Goal: Task Accomplishment & Management: Complete application form

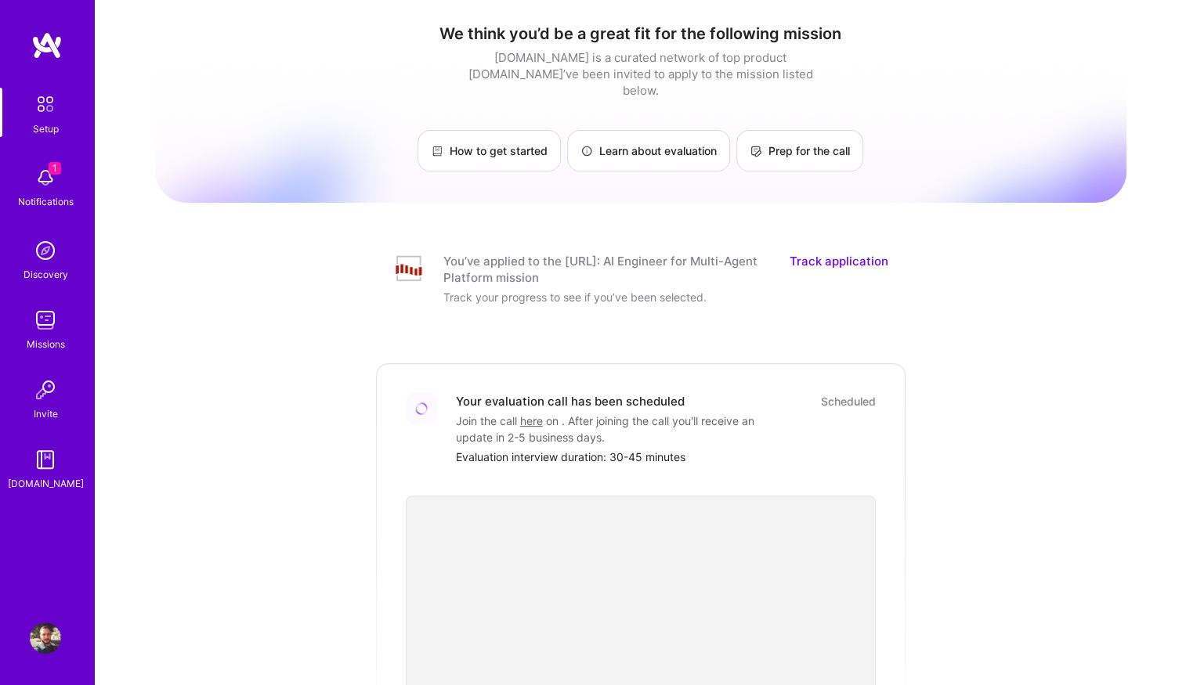
click at [914, 303] on div "We think you’d be a great fit for the following mission A.Team is a curated net…" at bounding box center [640, 596] width 971 height 1169
click at [42, 103] on img at bounding box center [45, 104] width 33 height 33
drag, startPoint x: 568, startPoint y: 247, endPoint x: 617, endPoint y: 246, distance: 49.3
click at [611, 253] on div "You’ve applied to the [URL]: AI Engineer for Multi-Agent Platform mission" at bounding box center [606, 269] width 327 height 33
click at [623, 253] on div "You’ve applied to the [URL]: AI Engineer for Multi-Agent Platform mission" at bounding box center [606, 269] width 327 height 33
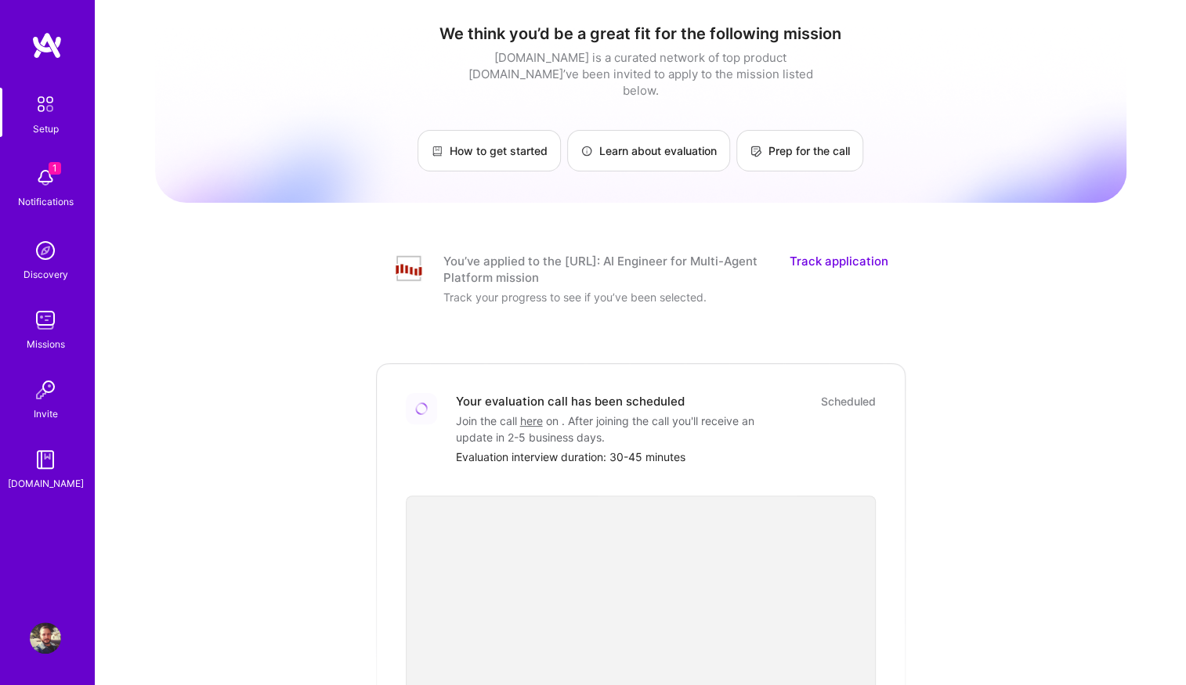
drag, startPoint x: 569, startPoint y: 245, endPoint x: 612, endPoint y: 253, distance: 43.8
click at [612, 253] on div "You’ve applied to the [URL]: AI Engineer for Multi-Agent Platform mission" at bounding box center [606, 269] width 327 height 33
click at [613, 256] on div "You’ve applied to the [URL]: AI Engineer for Multi-Agent Platform mission" at bounding box center [606, 269] width 327 height 33
click at [836, 253] on link "Track application" at bounding box center [838, 269] width 99 height 33
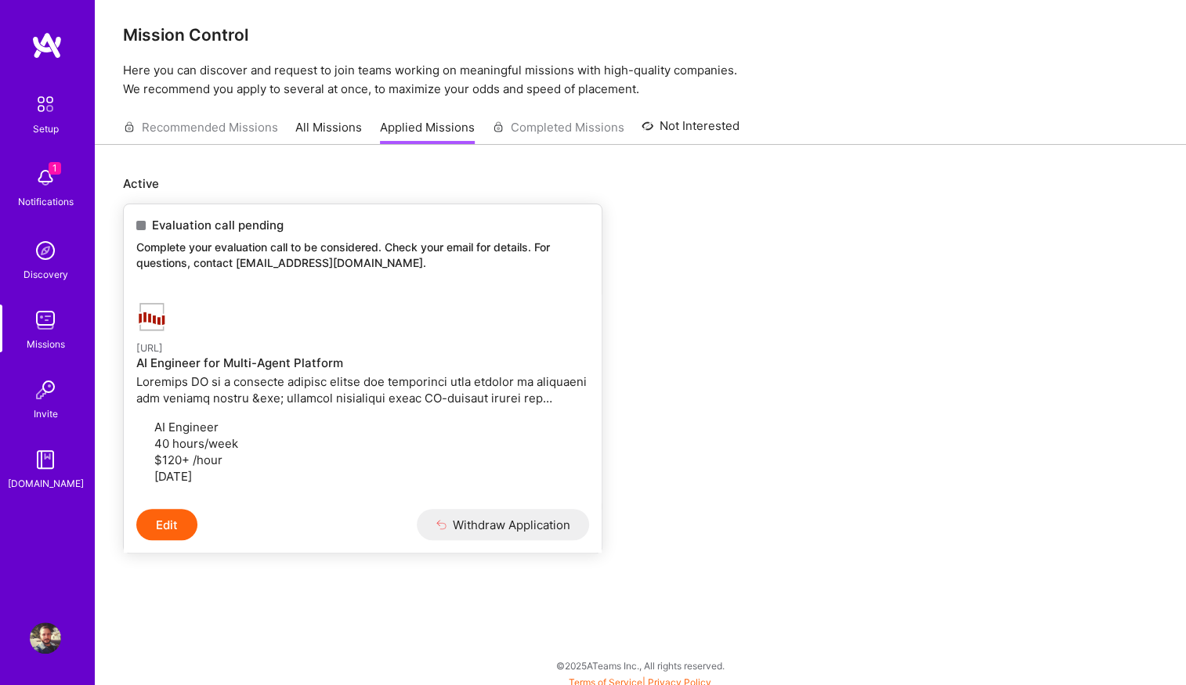
scroll to position [13, 0]
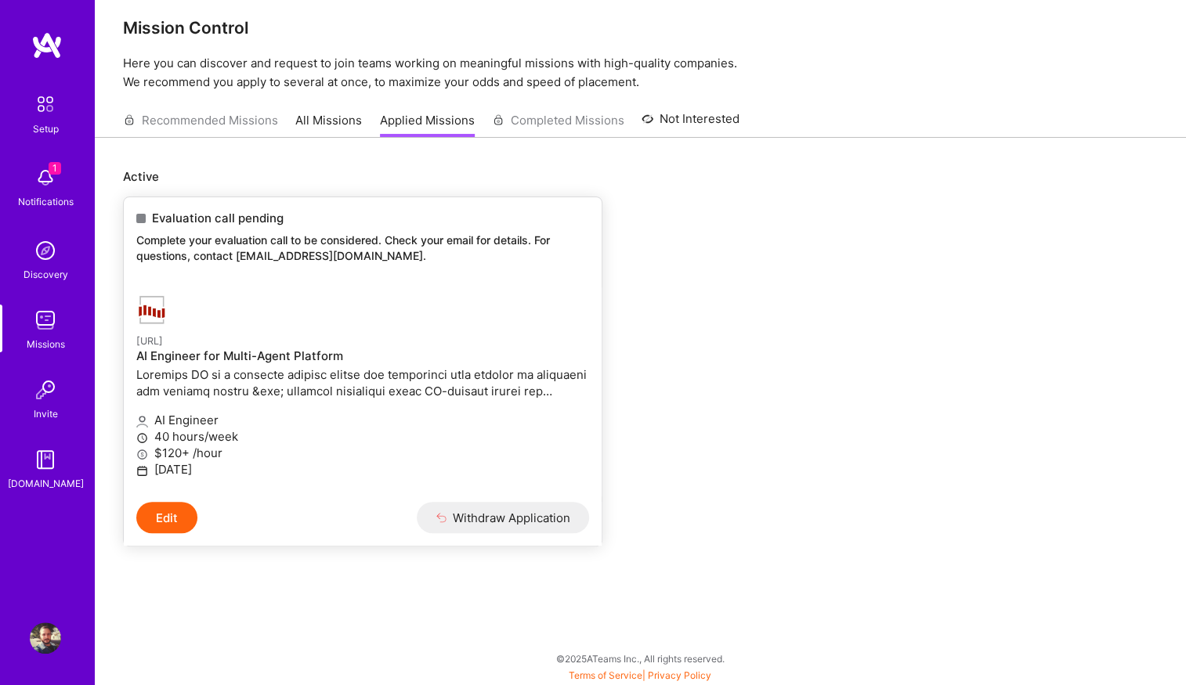
click at [410, 359] on h4 "AI Engineer for Multi-Agent Platform" at bounding box center [362, 356] width 453 height 14
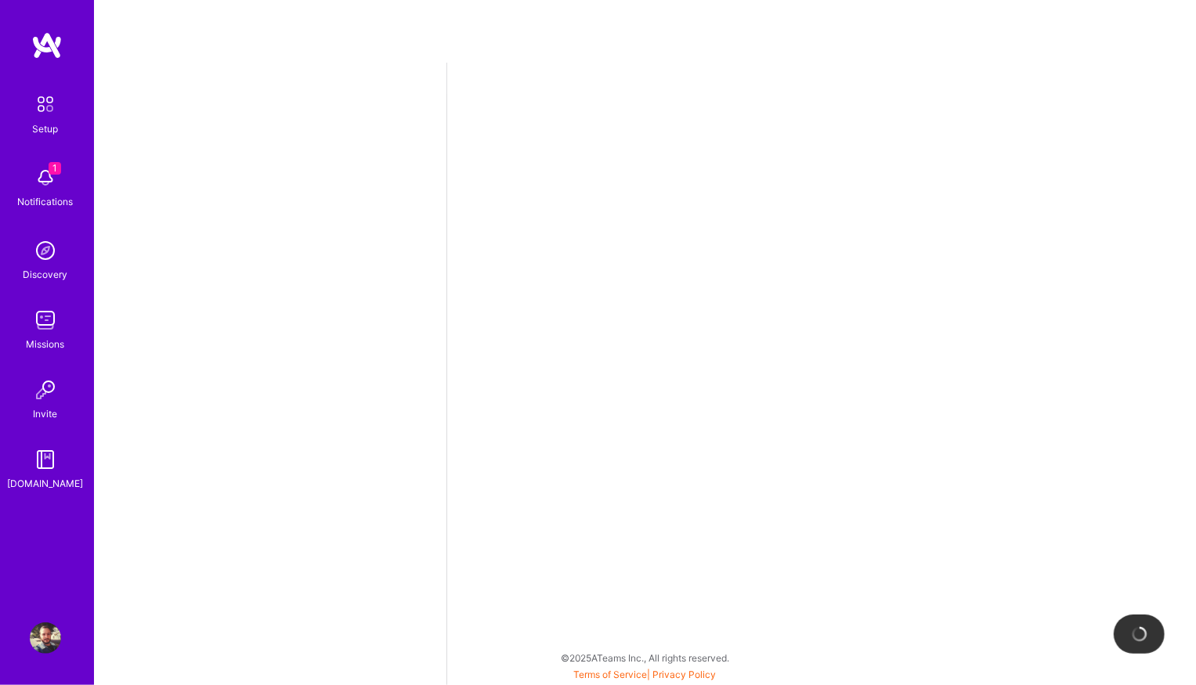
select select "BR"
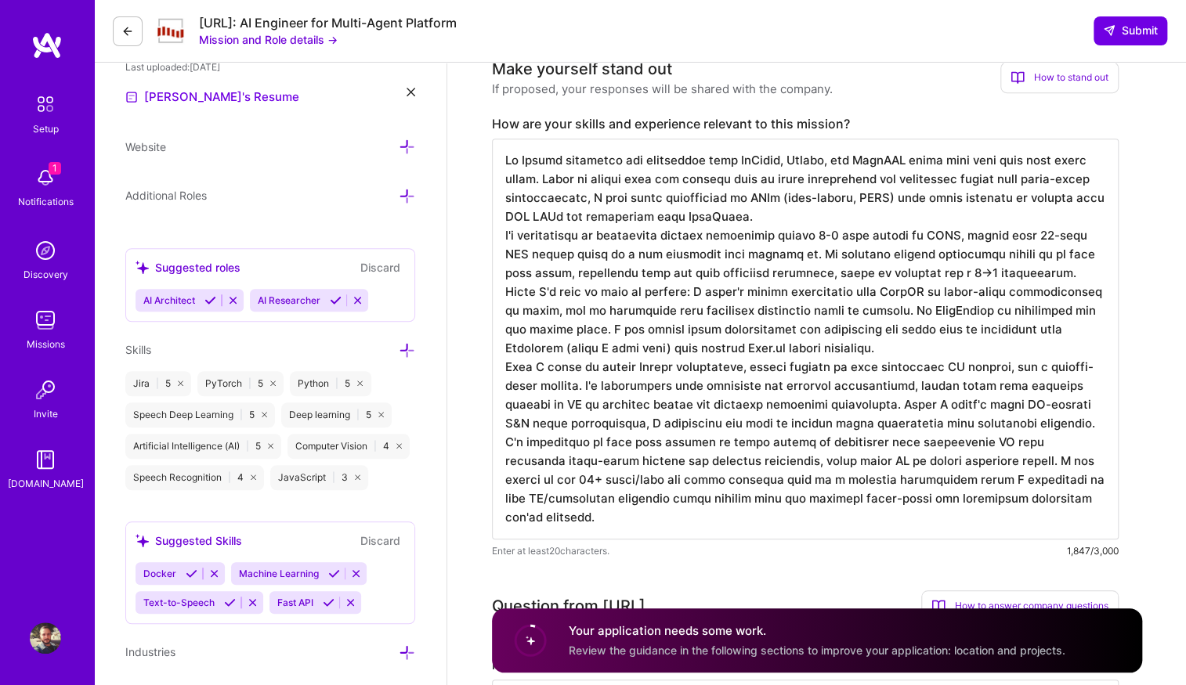
scroll to position [475, 0]
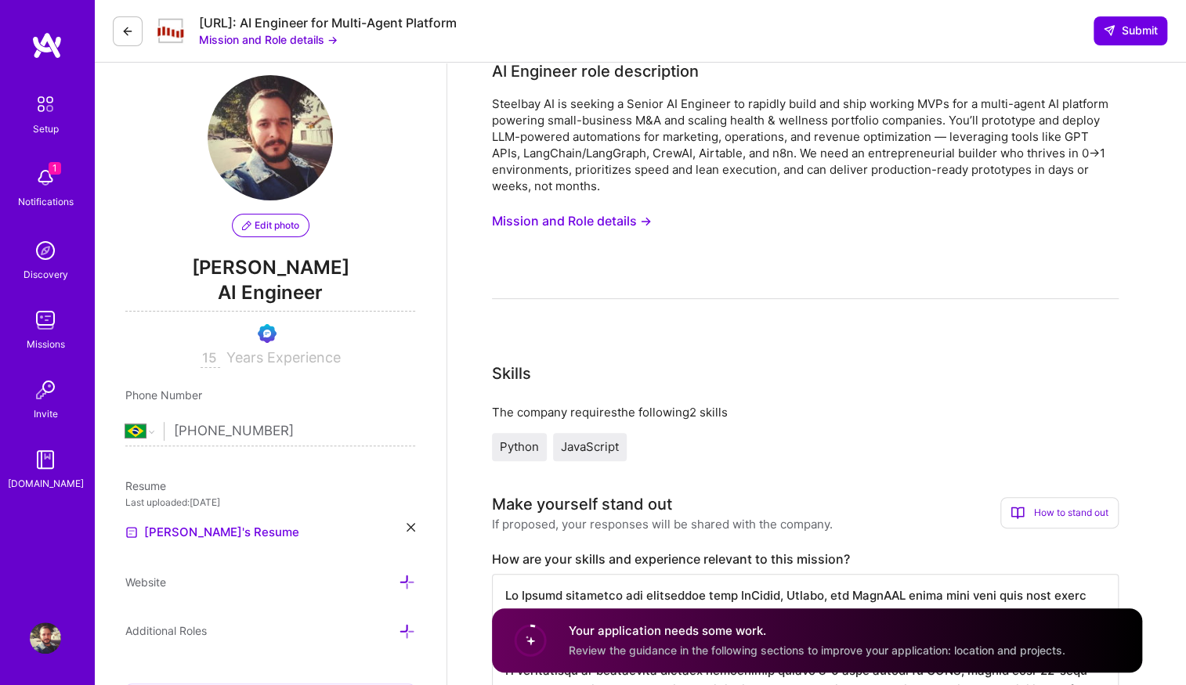
scroll to position [0, 0]
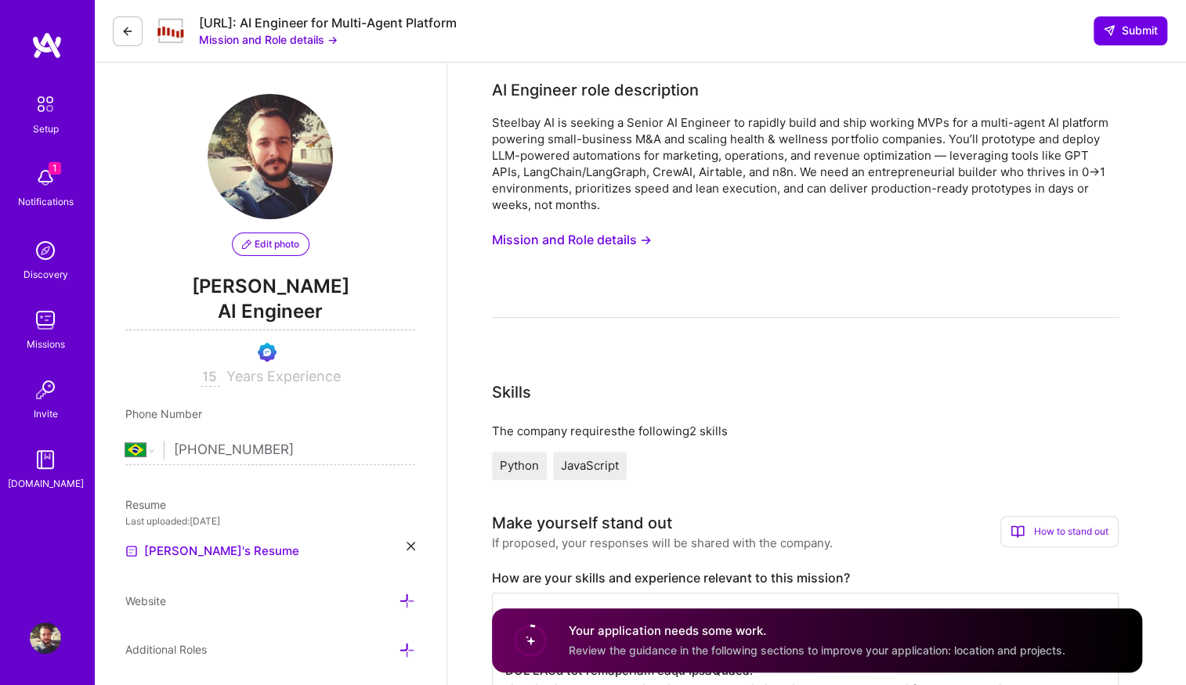
click at [48, 190] on img at bounding box center [45, 177] width 31 height 31
click at [532, 244] on button "Mission and Role details →" at bounding box center [572, 240] width 160 height 29
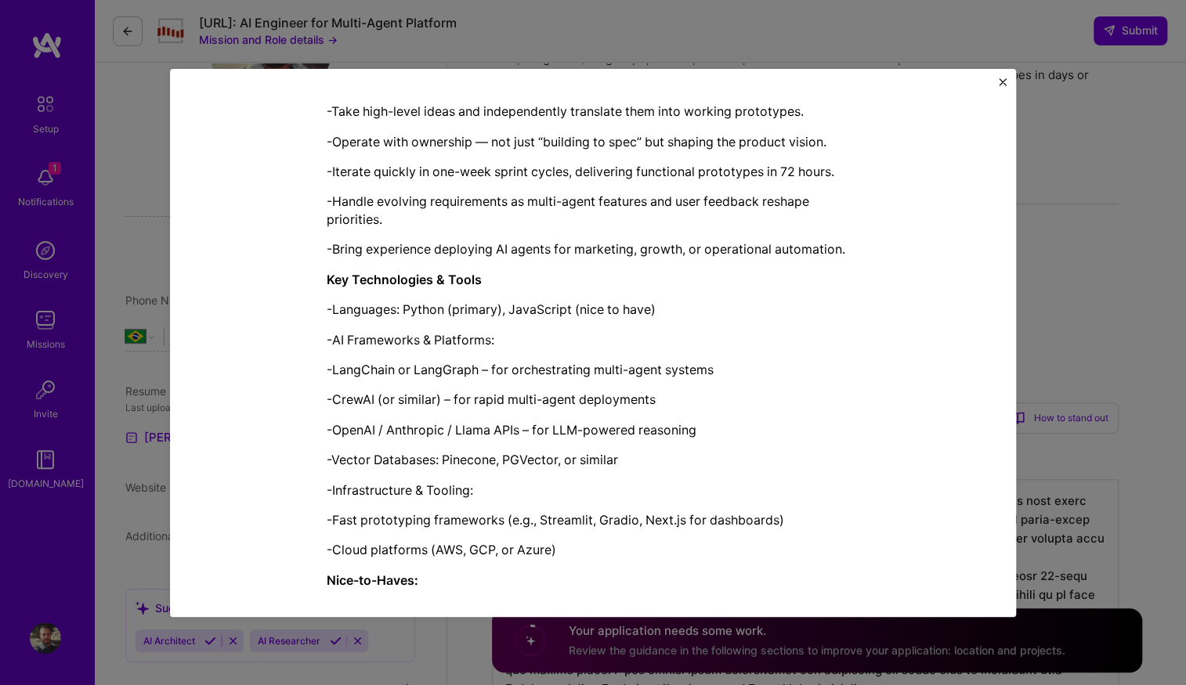
scroll to position [1269, 0]
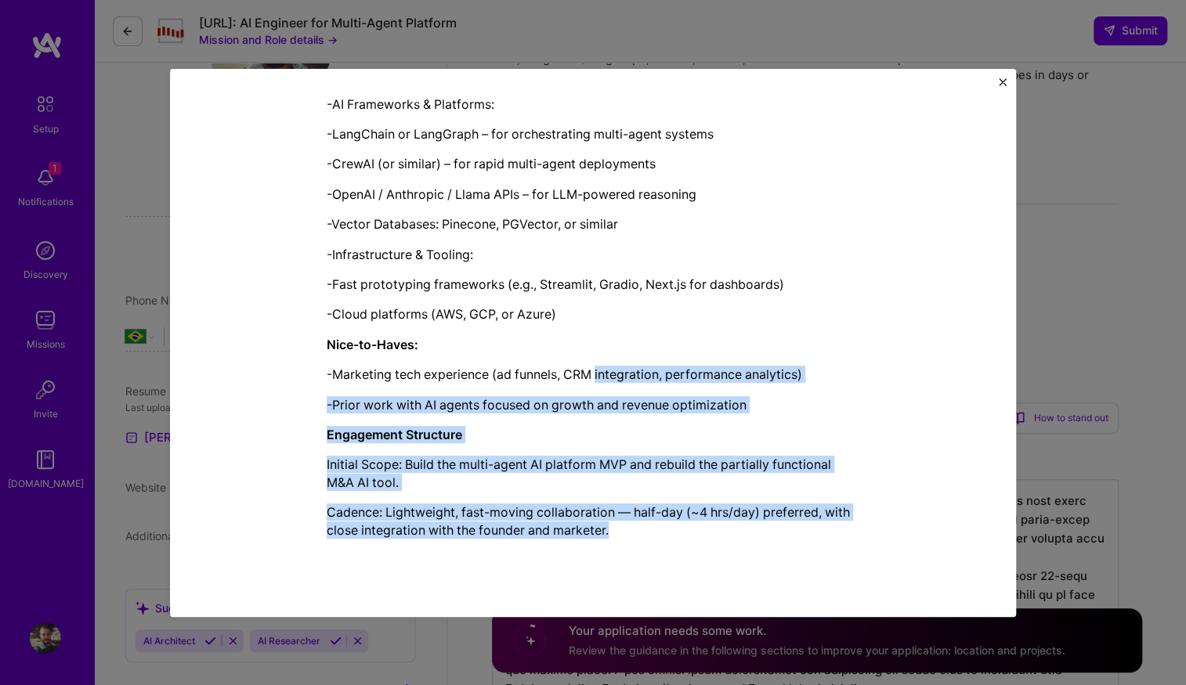
drag, startPoint x: 687, startPoint y: 534, endPoint x: 591, endPoint y: 375, distance: 185.5
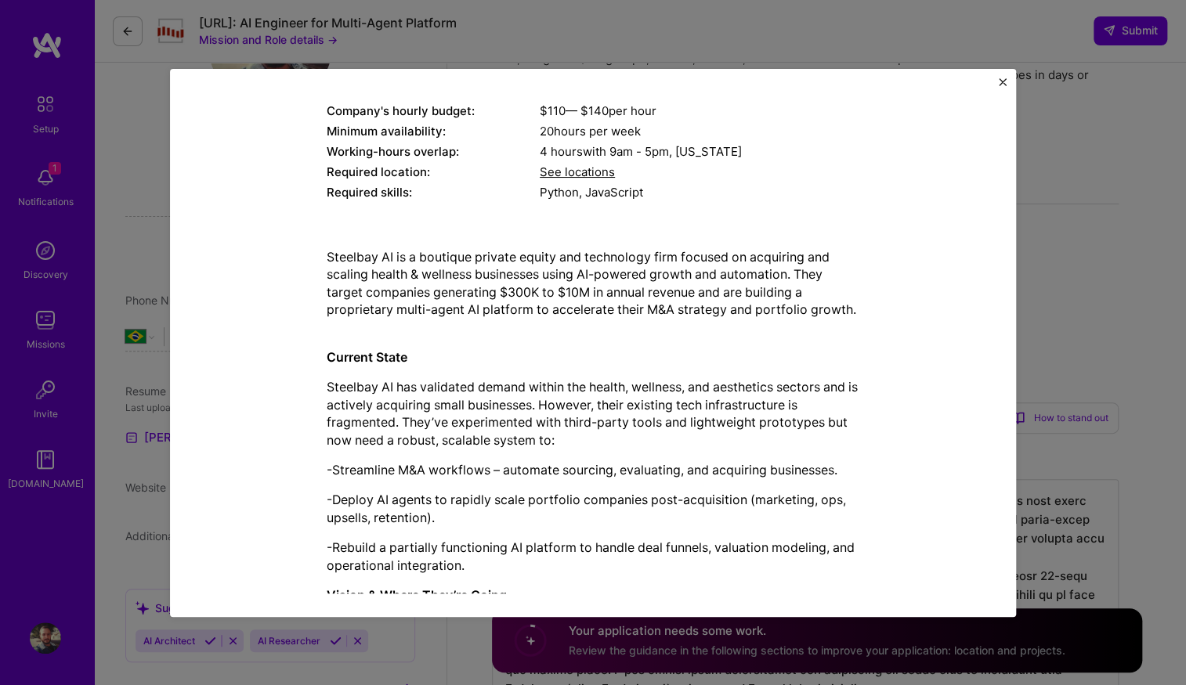
scroll to position [0, 0]
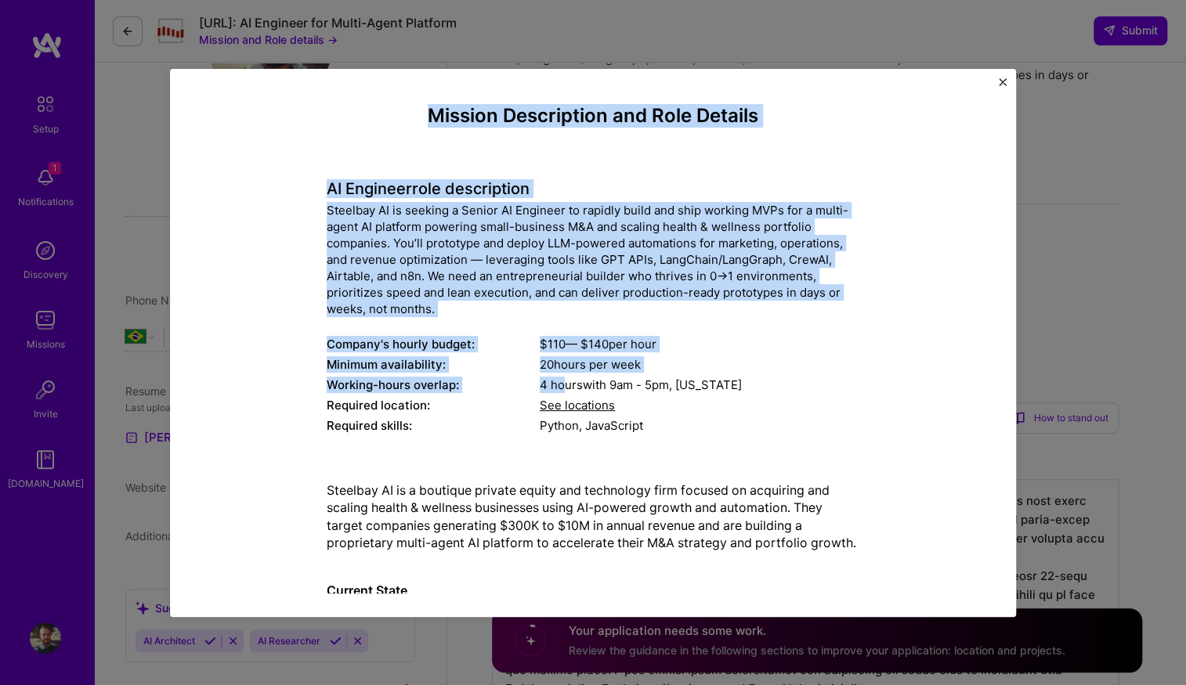
drag, startPoint x: 424, startPoint y: 120, endPoint x: 557, endPoint y: 384, distance: 295.6
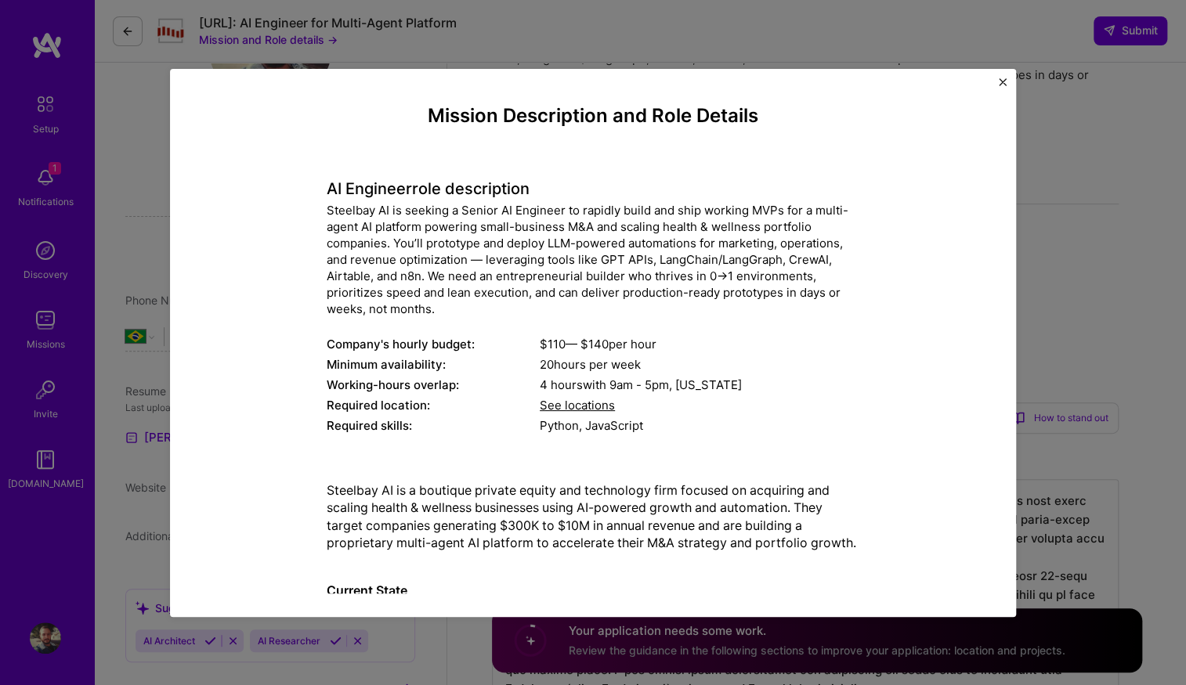
click at [589, 429] on div "Python, JavaScript" at bounding box center [700, 425] width 320 height 16
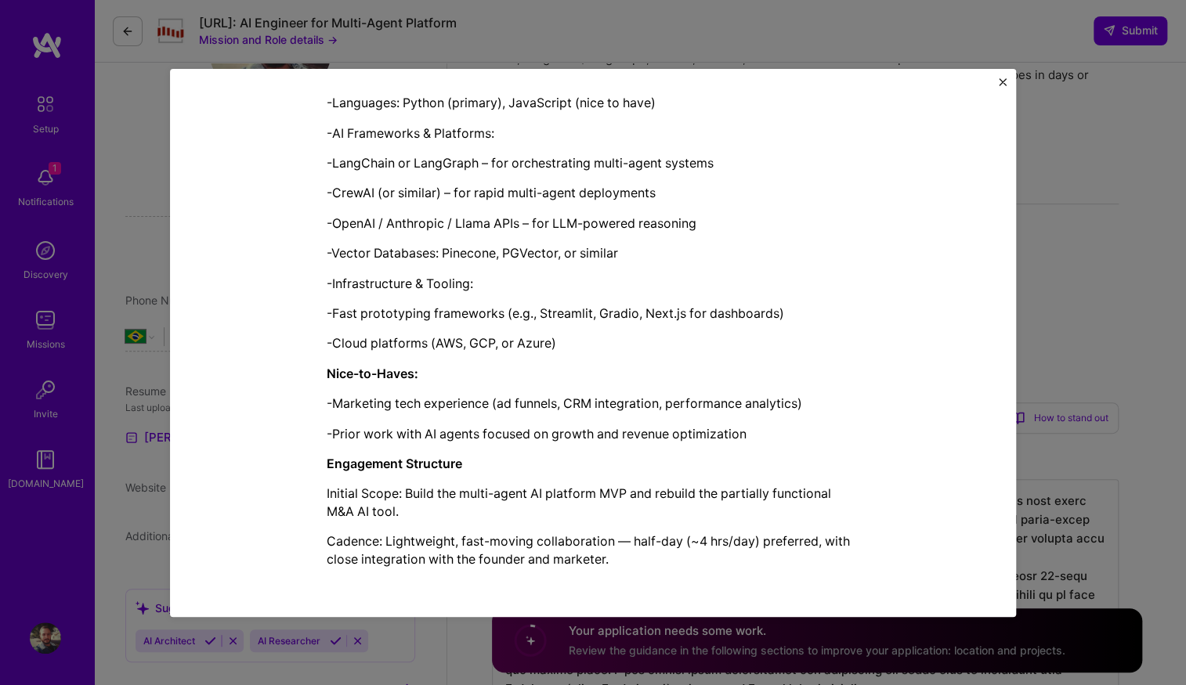
scroll to position [1269, 0]
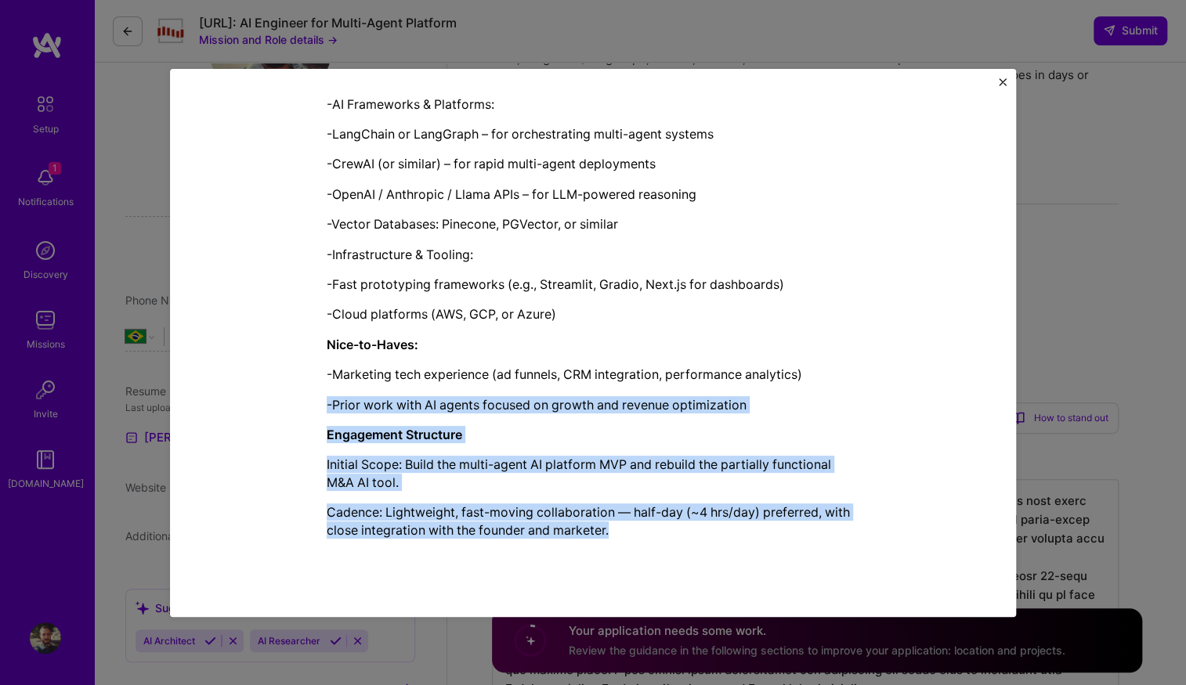
drag, startPoint x: 653, startPoint y: 533, endPoint x: 605, endPoint y: 384, distance: 156.3
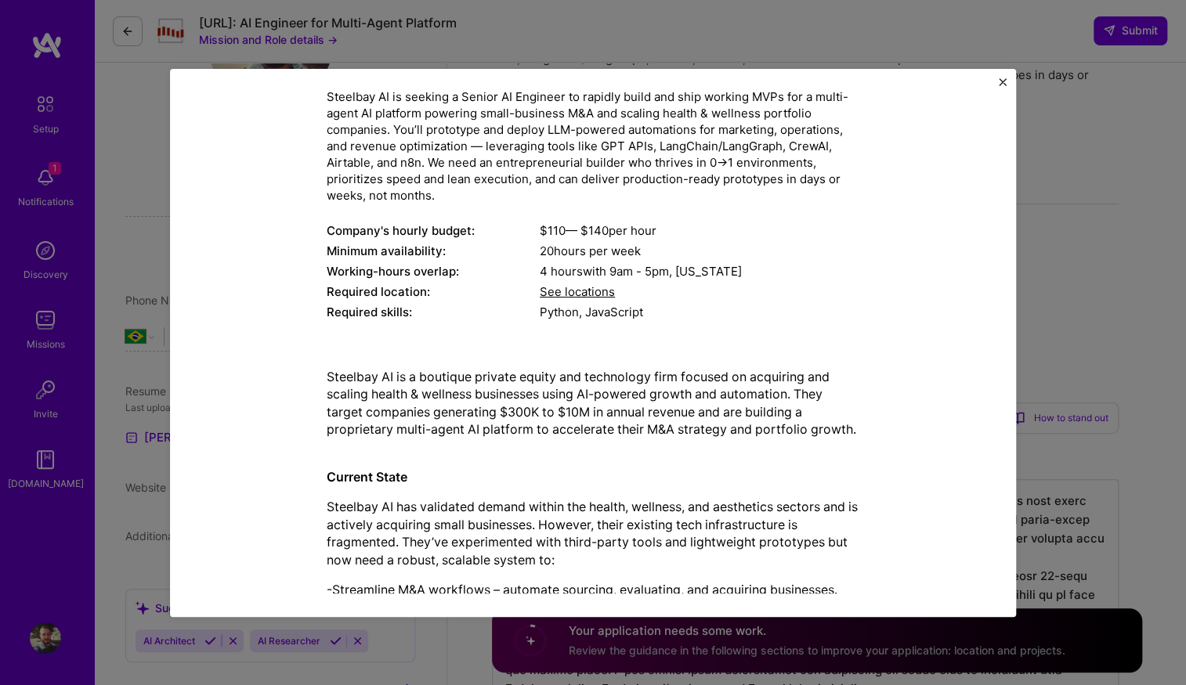
scroll to position [0, 0]
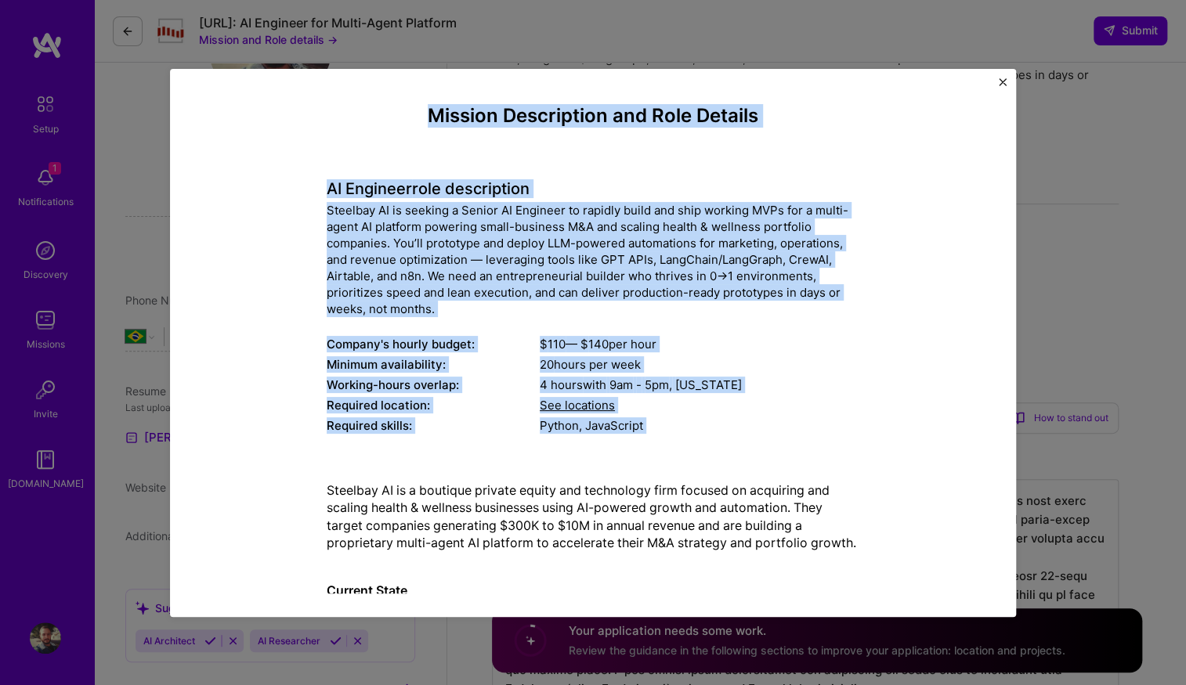
drag, startPoint x: 422, startPoint y: 117, endPoint x: 659, endPoint y: 462, distance: 418.6
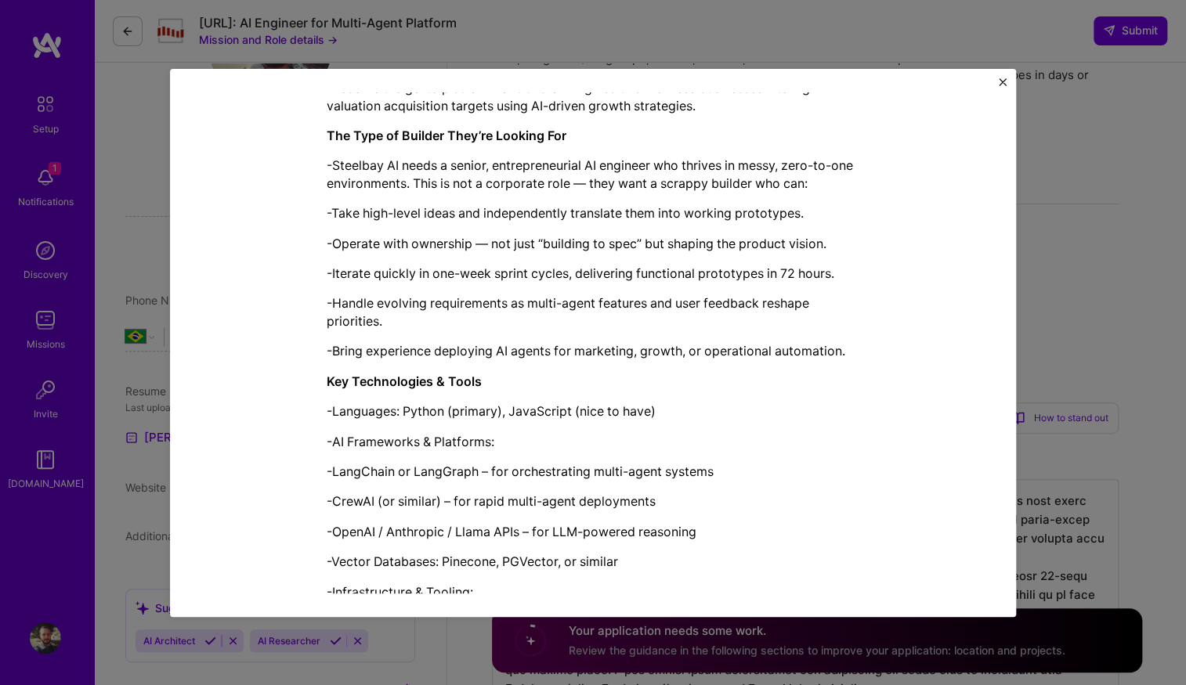
scroll to position [1269, 0]
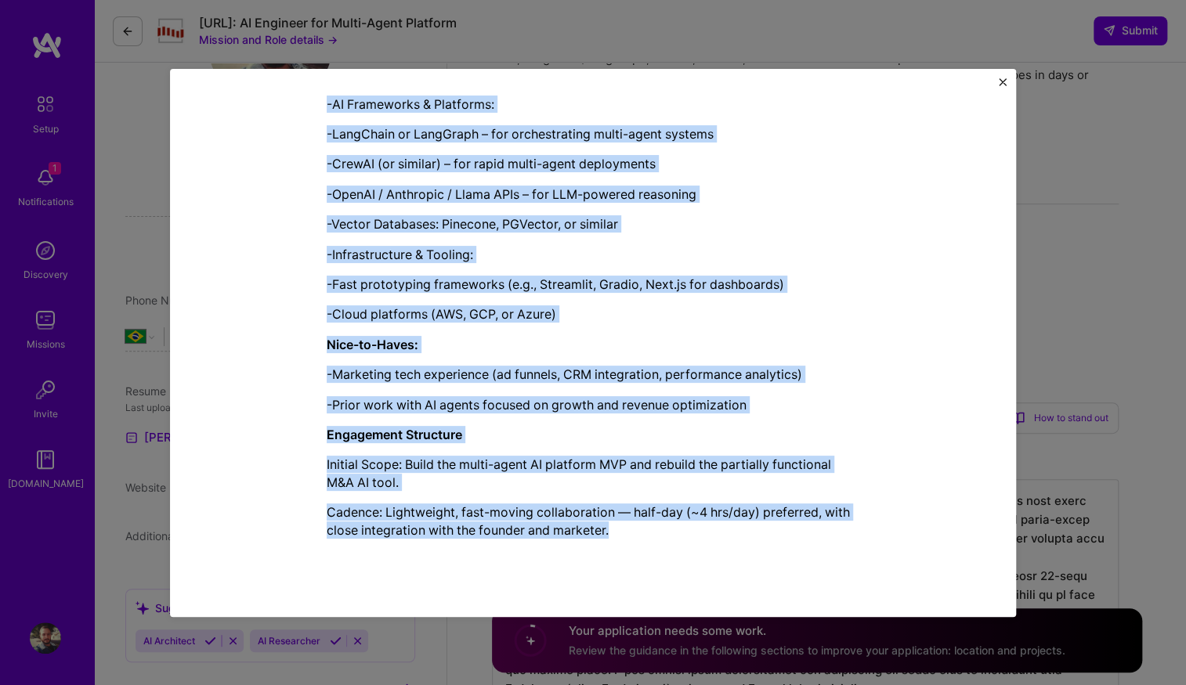
click at [660, 531] on p "Cadence: Lightweight, fast-moving collaboration — half-day (~4 hrs/day) preferr…" at bounding box center [593, 521] width 533 height 35
copy div "Mission Description and Role Details AI Engineer role description Steelbay AI i…"
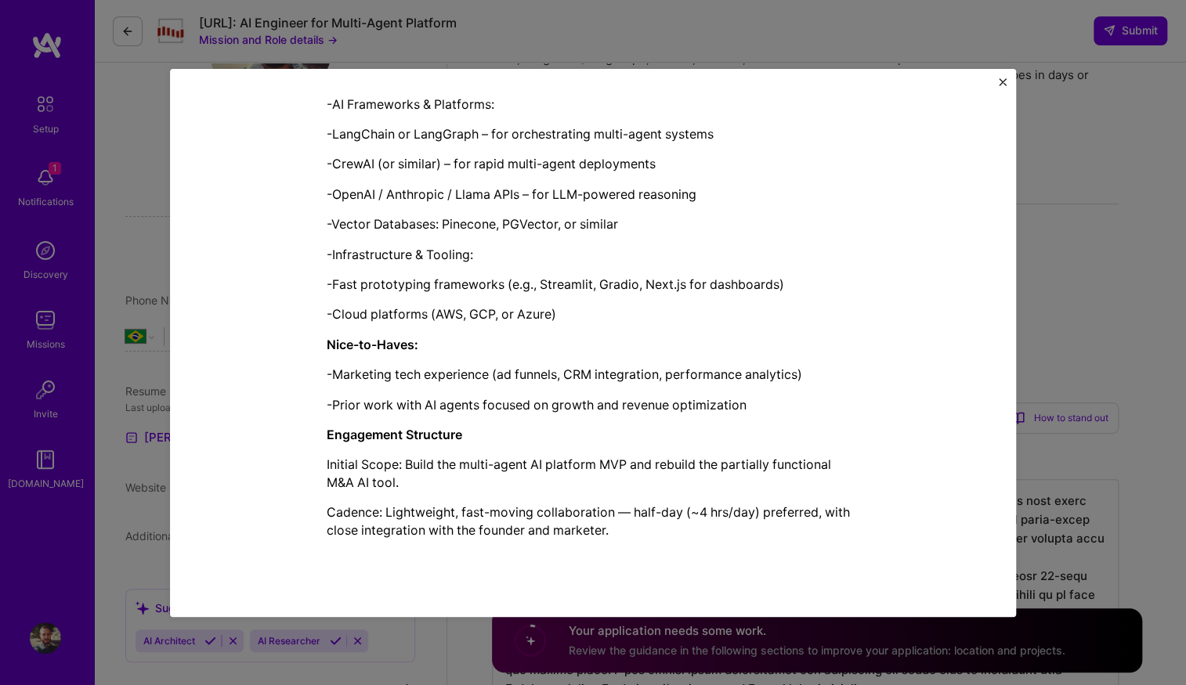
click at [999, 84] on img "Close" at bounding box center [1002, 82] width 8 height 8
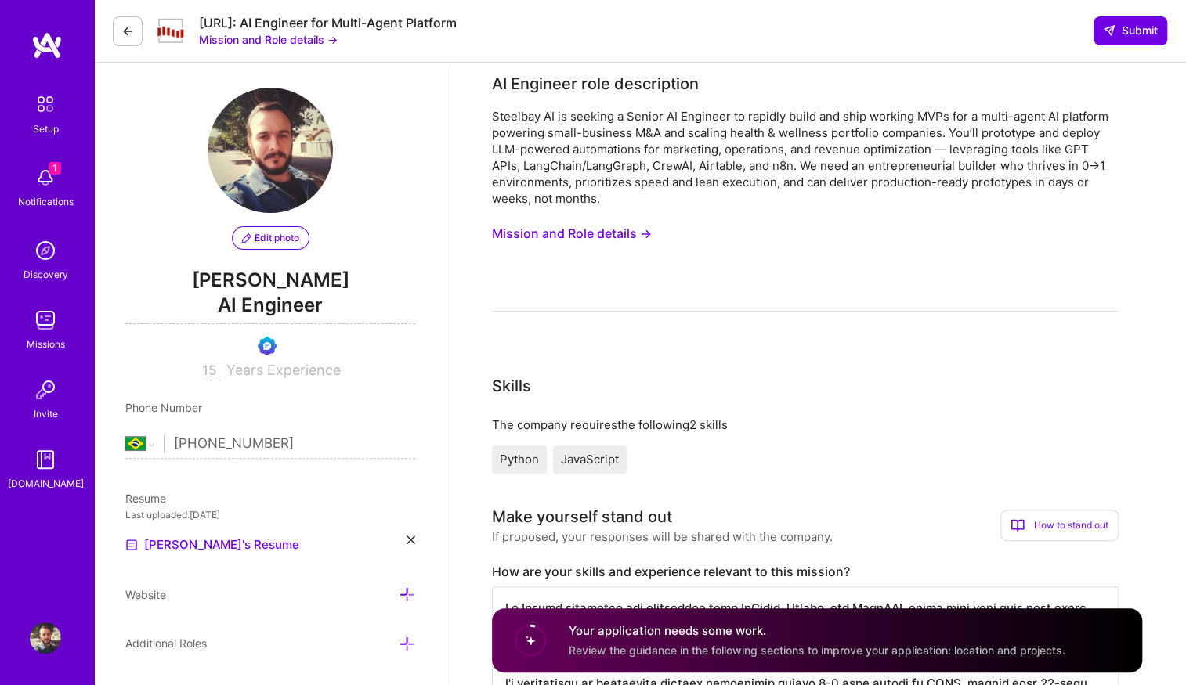
scroll to position [0, 0]
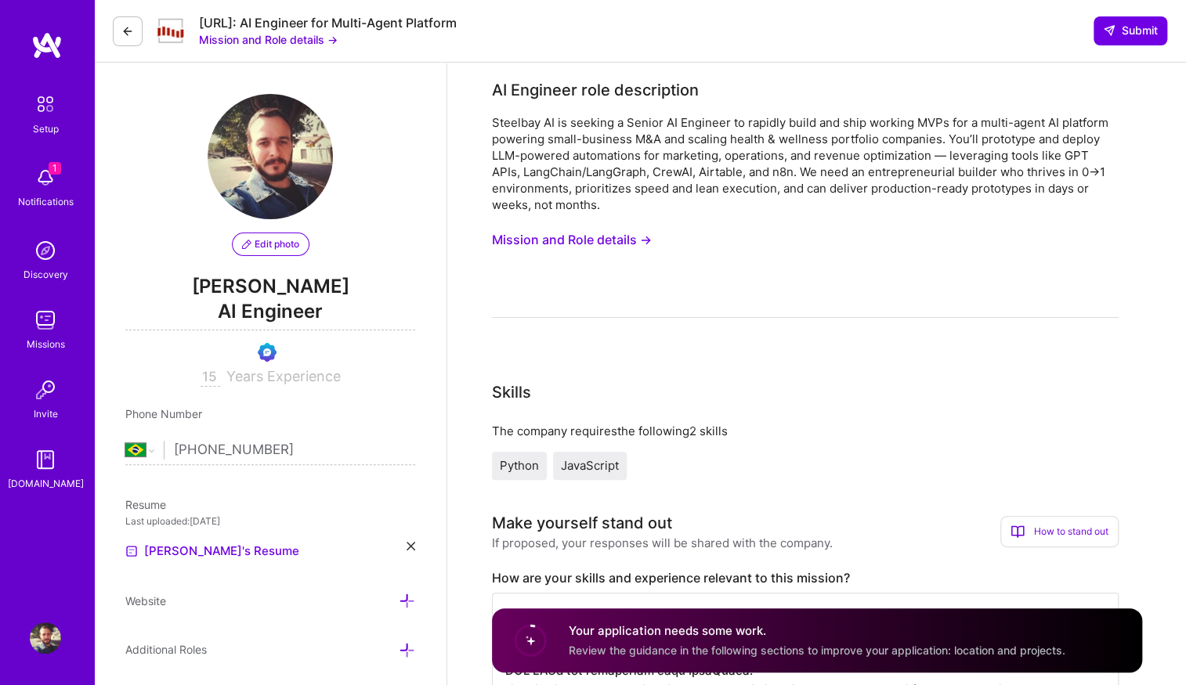
click at [46, 188] on img at bounding box center [45, 177] width 31 height 31
click at [46, 110] on img at bounding box center [45, 104] width 33 height 33
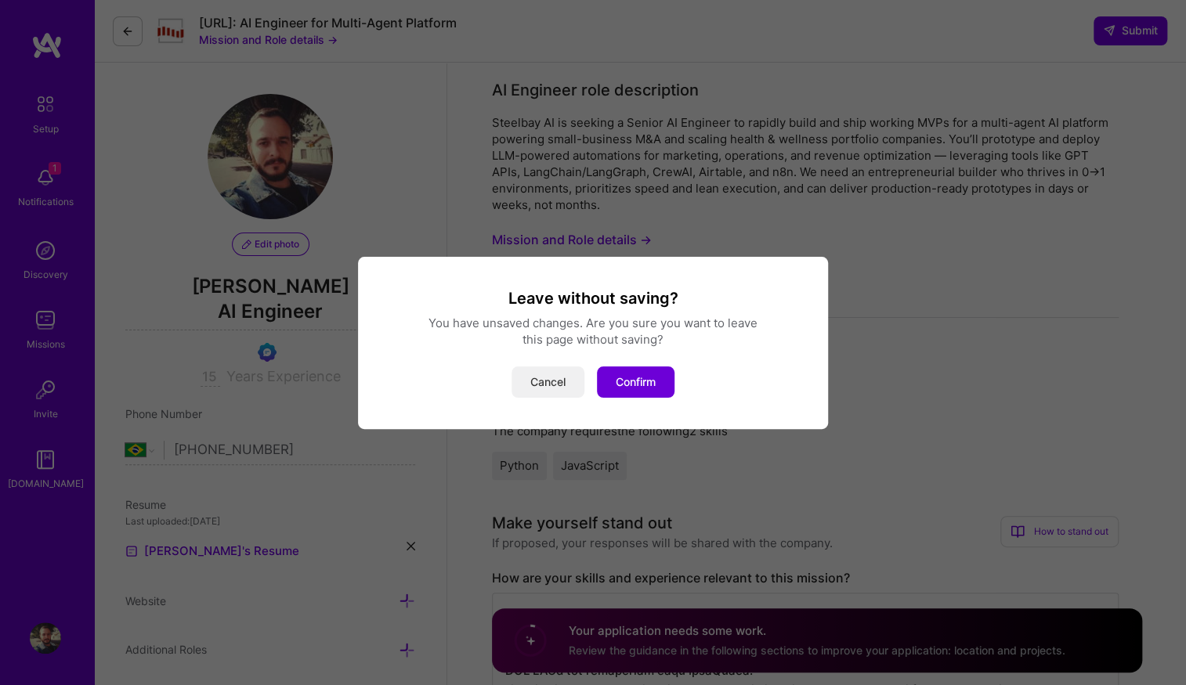
click at [549, 387] on button "Cancel" at bounding box center [547, 381] width 73 height 31
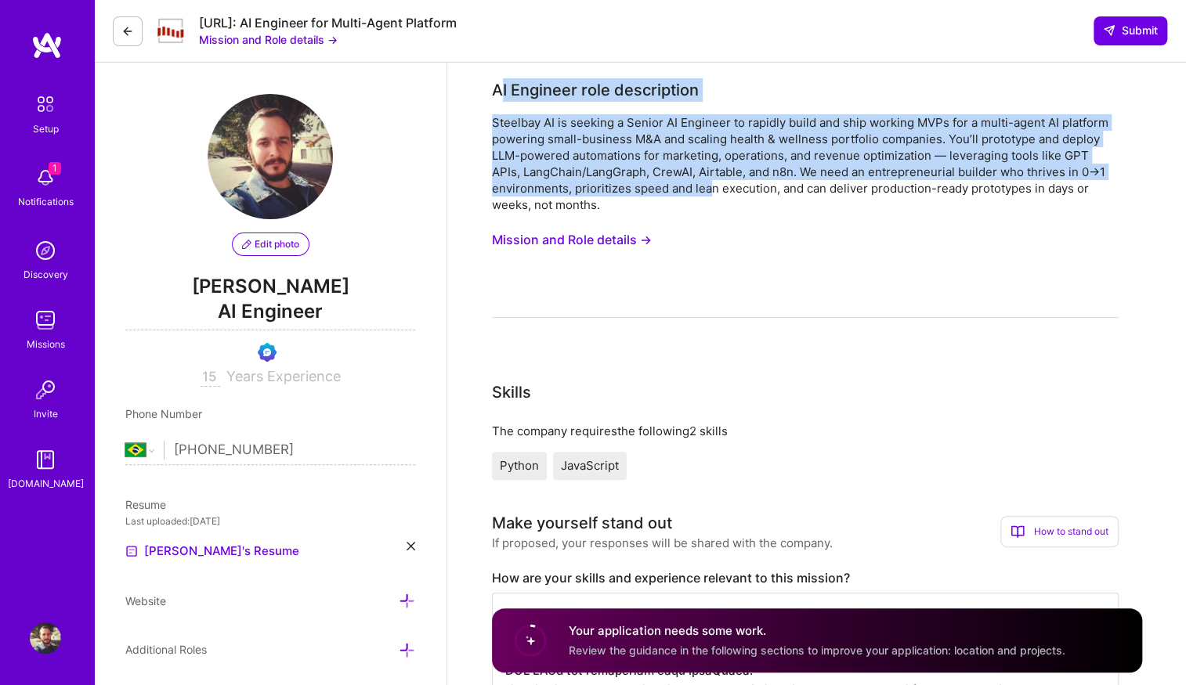
drag, startPoint x: 496, startPoint y: 86, endPoint x: 706, endPoint y: 196, distance: 236.8
click at [706, 196] on div "AI Engineer role description Steelbay AI is seeking a Senior AI Engineer to rap…" at bounding box center [805, 198] width 626 height 240
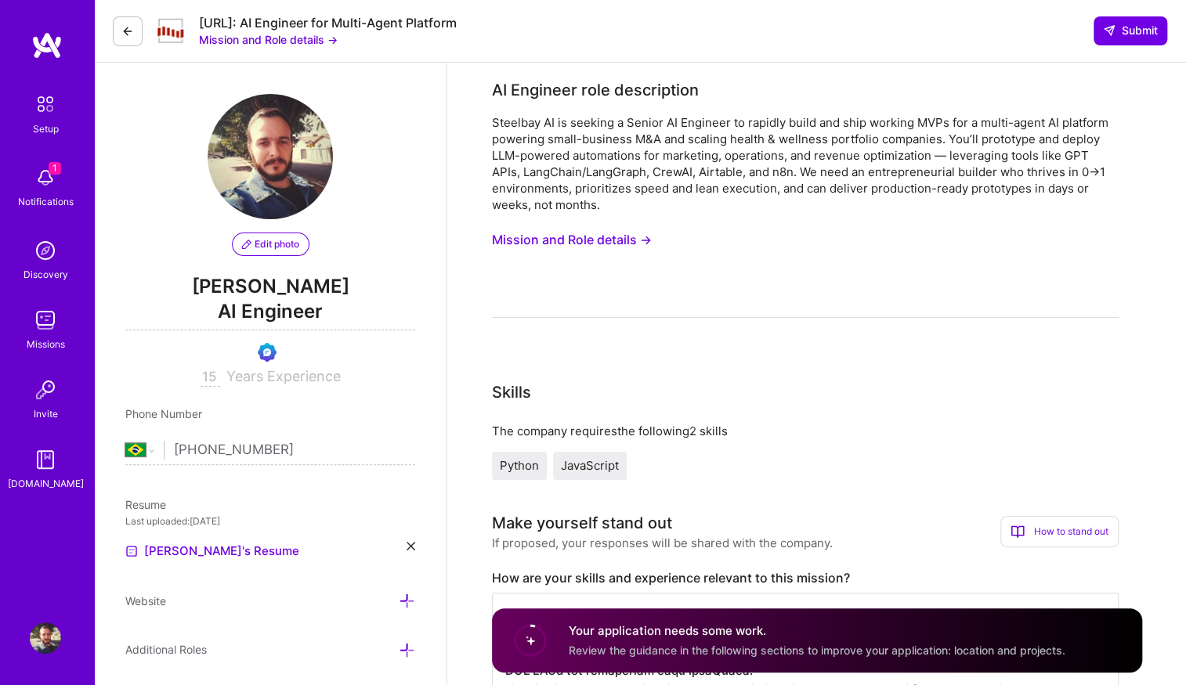
click at [697, 208] on div "Steelbay AI is seeking a Senior AI Engineer to rapidly build and ship working M…" at bounding box center [805, 163] width 626 height 99
click at [1104, 271] on div "Steelbay AI is seeking a Senior AI Engineer to rapidly build and ship working M…" at bounding box center [805, 216] width 626 height 204
click at [796, 233] on div "Steelbay AI is seeking a Senior AI Engineer to rapidly build and ship working M…" at bounding box center [805, 216] width 626 height 204
click at [126, 30] on icon at bounding box center [127, 31] width 13 height 13
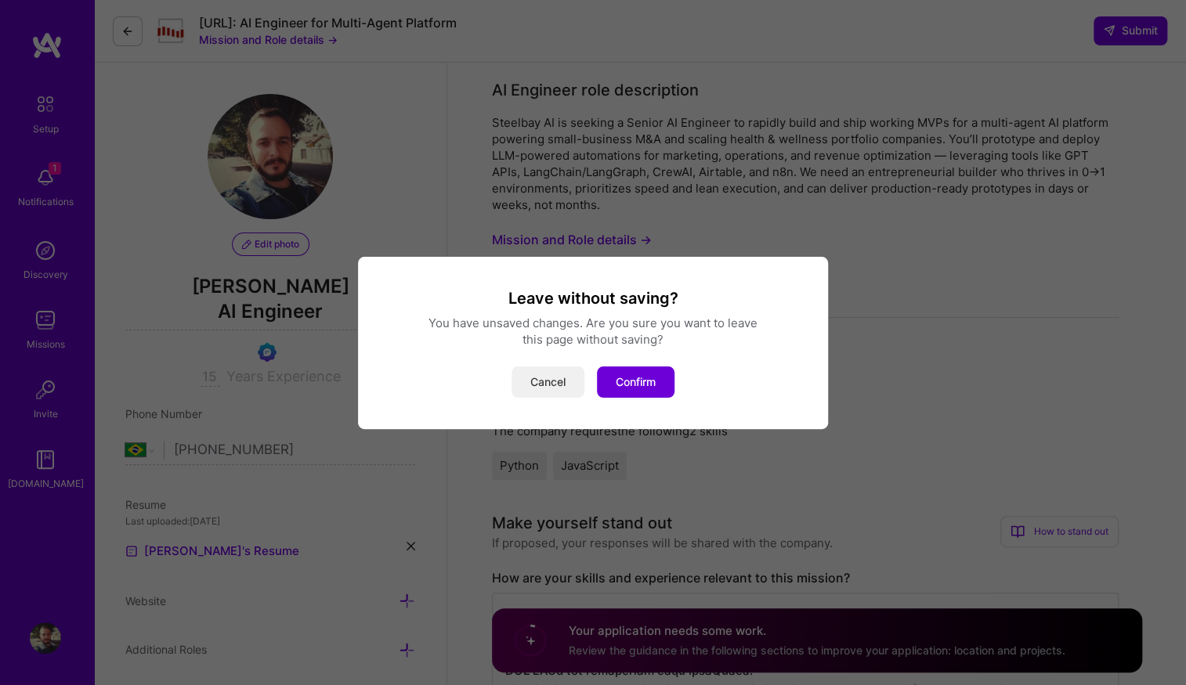
click at [550, 383] on button "Cancel" at bounding box center [547, 381] width 73 height 31
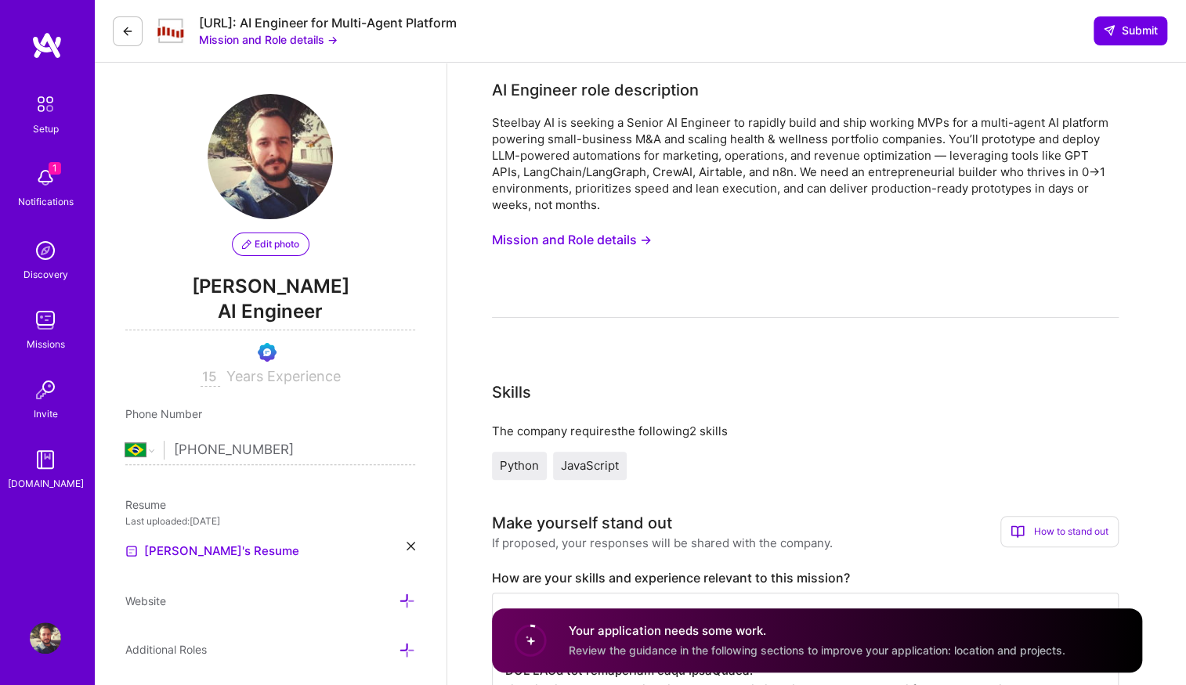
click at [49, 45] on img at bounding box center [46, 45] width 31 height 28
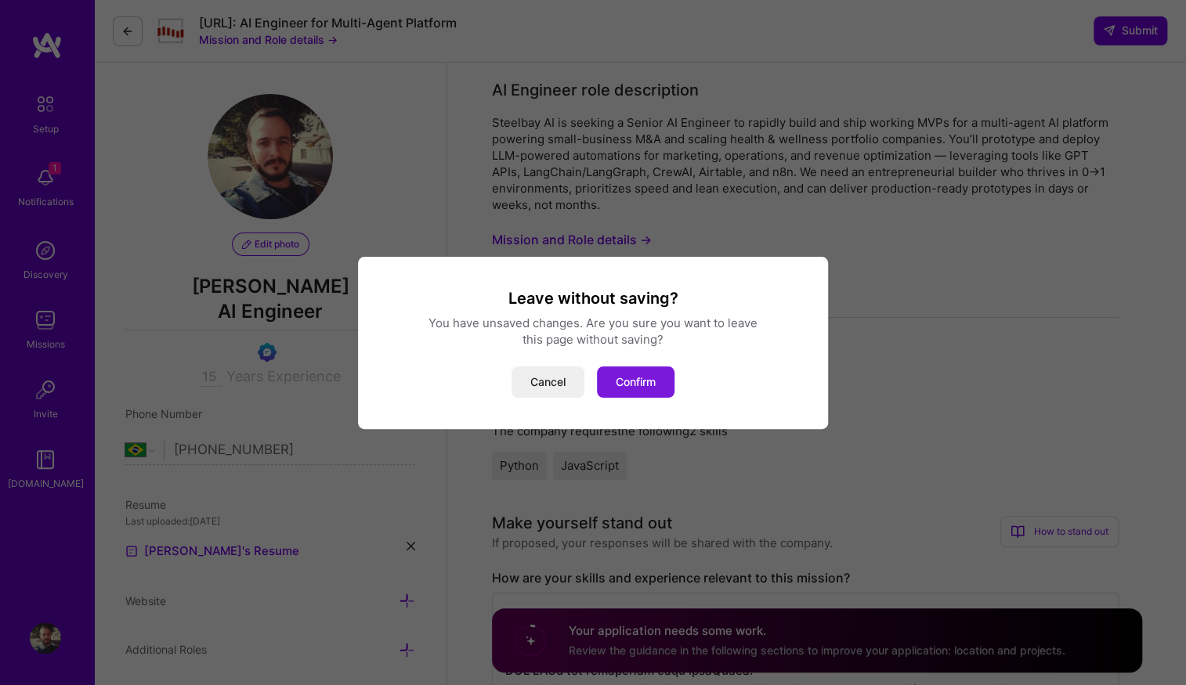
click at [634, 386] on button "Confirm" at bounding box center [636, 381] width 78 height 31
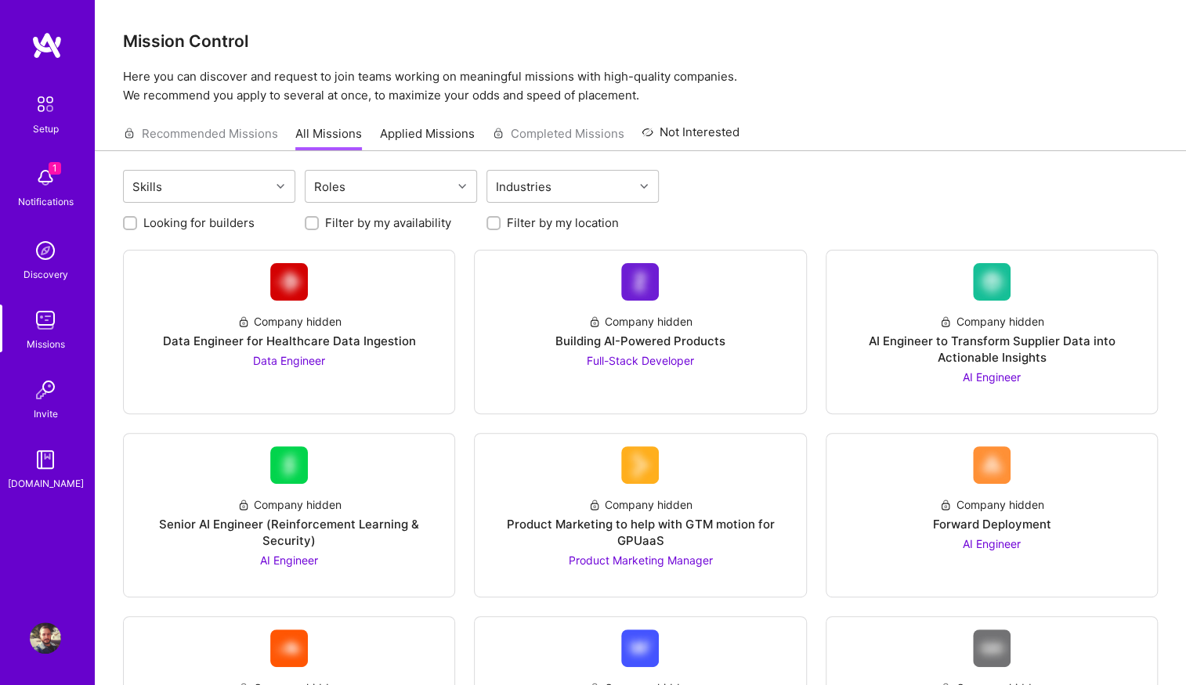
click at [435, 135] on link "Applied Missions" at bounding box center [427, 138] width 95 height 26
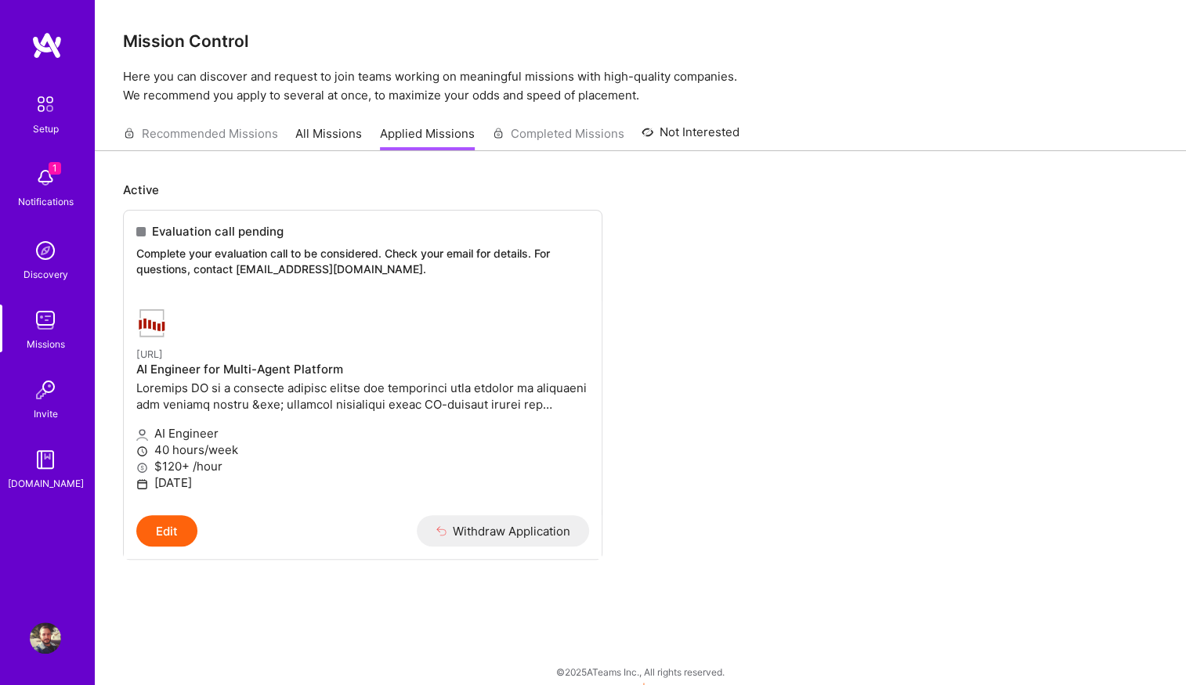
click at [334, 135] on link "All Missions" at bounding box center [328, 138] width 67 height 26
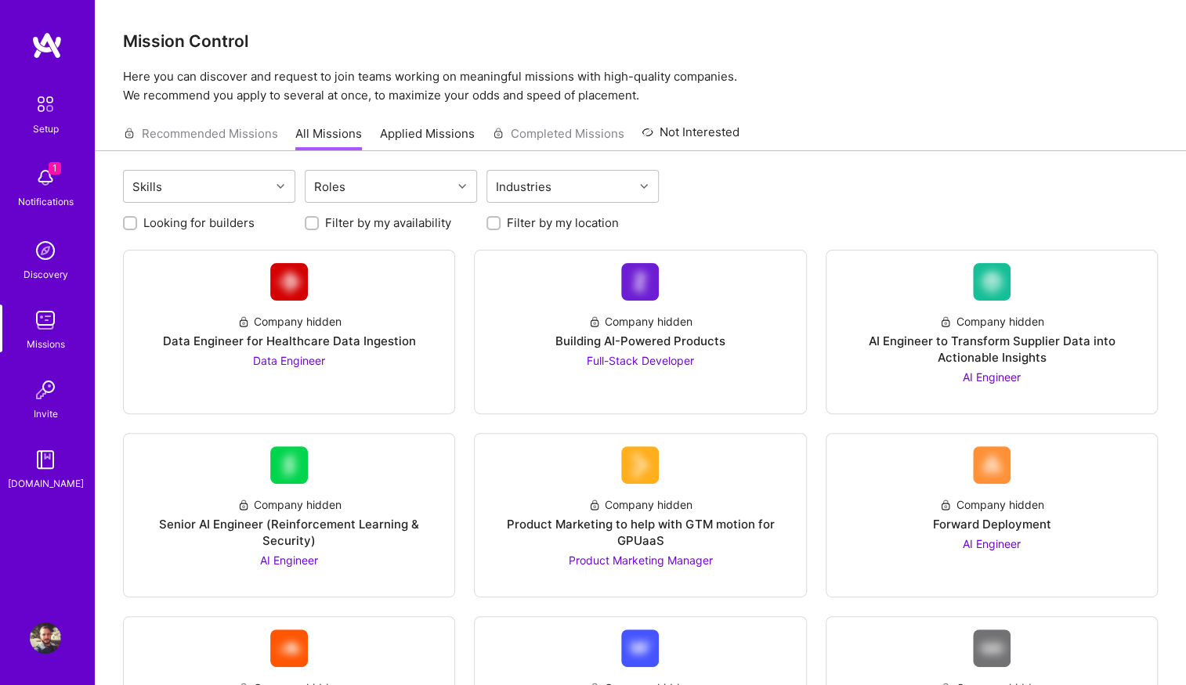
click at [49, 46] on img at bounding box center [46, 45] width 31 height 28
click at [53, 117] on img at bounding box center [45, 104] width 33 height 33
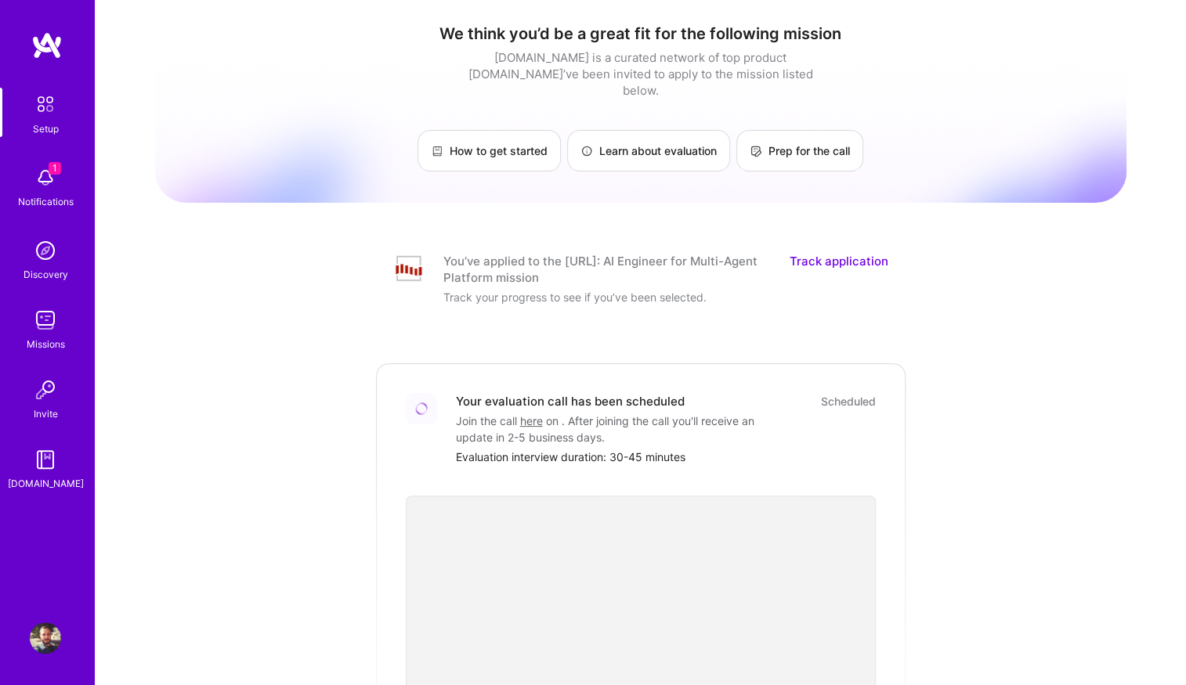
click at [831, 253] on link "Track application" at bounding box center [838, 269] width 99 height 33
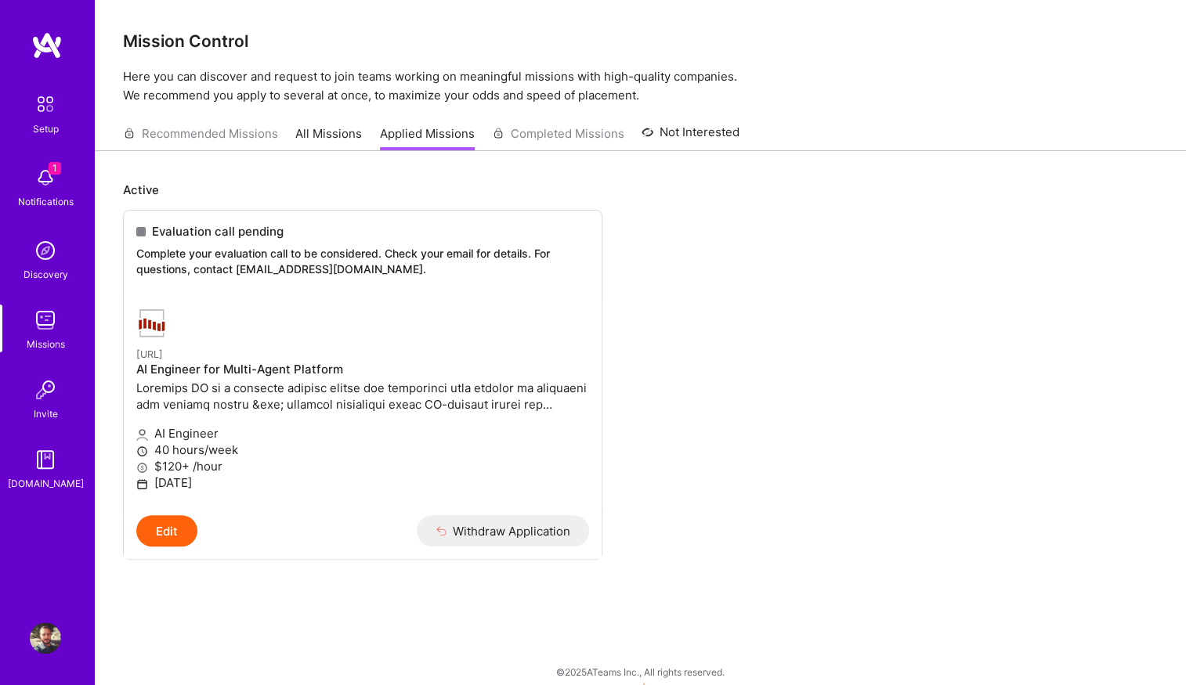
click at [344, 136] on link "All Missions" at bounding box center [328, 138] width 67 height 26
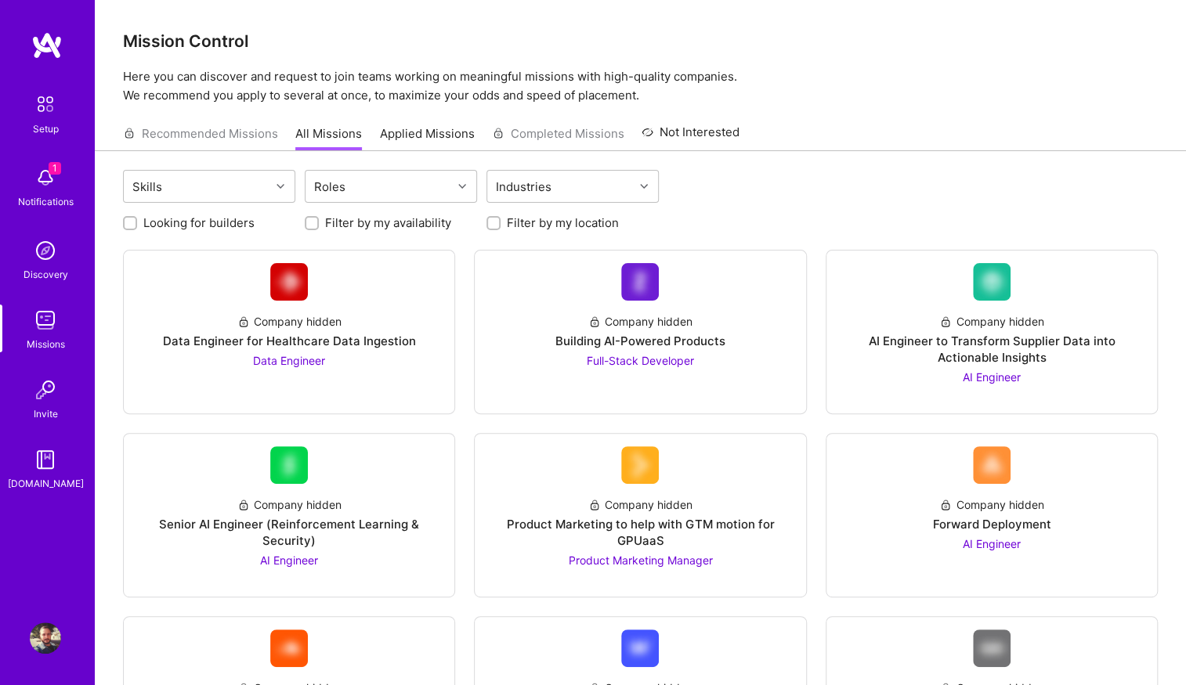
click at [51, 117] on img at bounding box center [45, 104] width 33 height 33
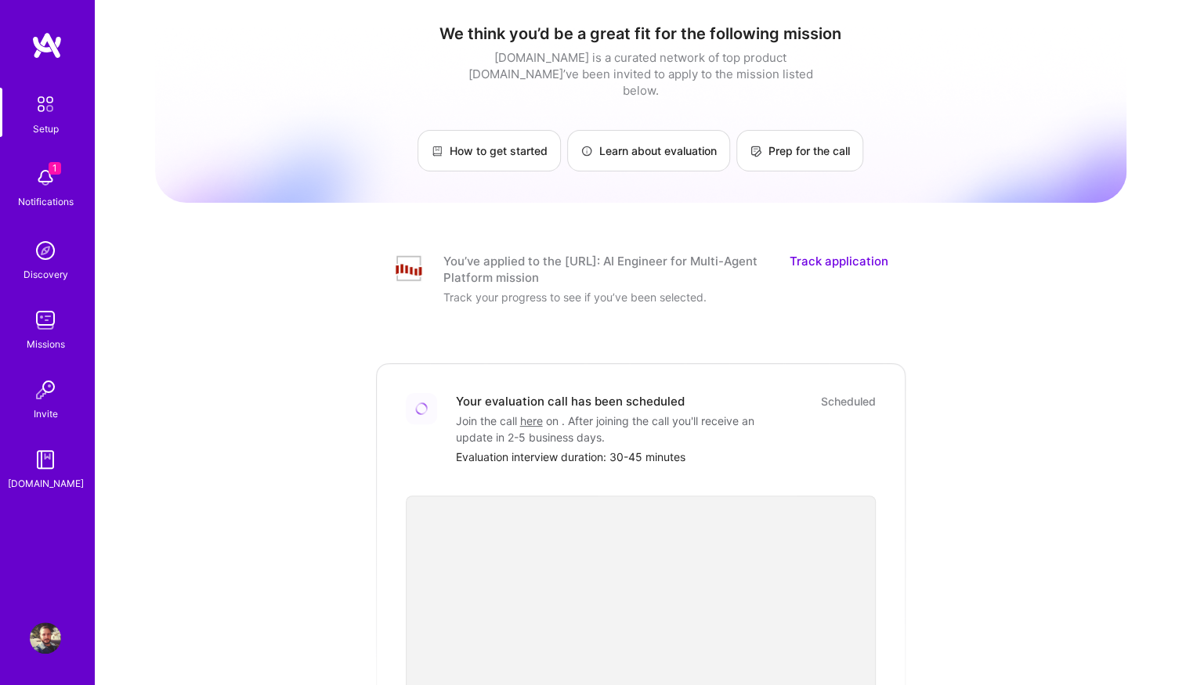
click at [45, 186] on img at bounding box center [45, 177] width 31 height 31
click at [768, 227] on div "1 Setup 1 Notifications Discovery Missions Invite [DOMAIN_NAME] Profile Close M…" at bounding box center [593, 592] width 1186 height 1185
click at [45, 199] on div "Notifications" at bounding box center [46, 201] width 56 height 16
click at [46, 247] on img at bounding box center [45, 250] width 31 height 31
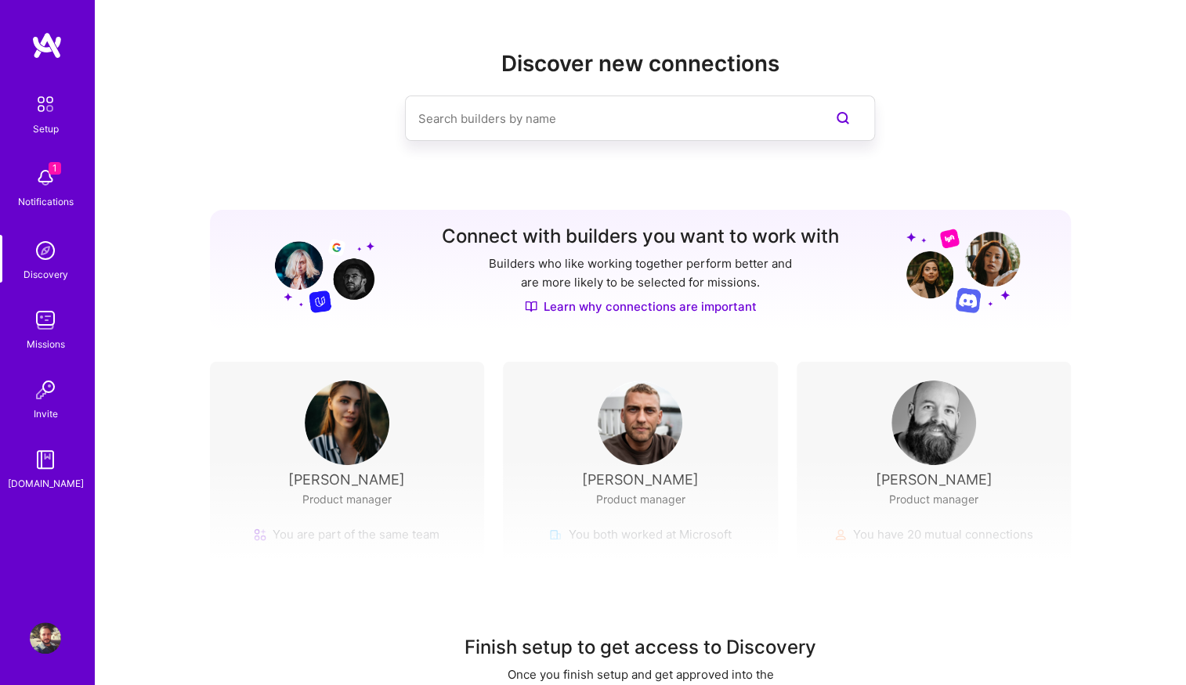
click at [46, 254] on img at bounding box center [45, 250] width 31 height 31
click at [52, 316] on img at bounding box center [45, 320] width 31 height 31
